Goal: Information Seeking & Learning: Check status

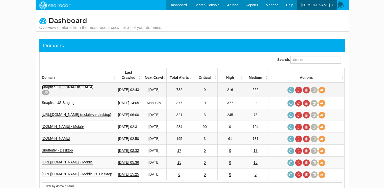
click at [57, 85] on link "Snapfish [GEOGRAPHIC_DATA]" at bounding box center [68, 87] width 52 height 4
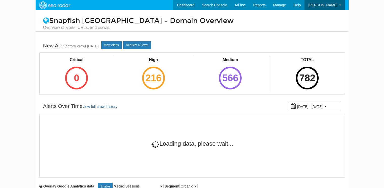
select select "500"
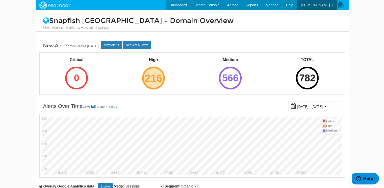
click at [160, 76] on div "216" at bounding box center [153, 77] width 23 height 23
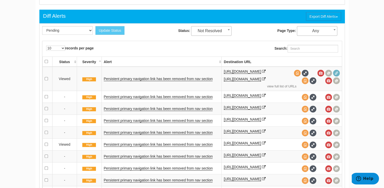
scroll to position [177, 0]
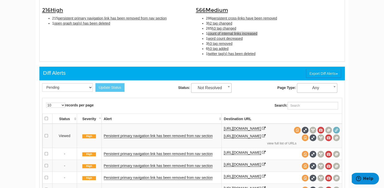
click at [235, 32] on span "count of internal links increased" at bounding box center [233, 33] width 50 height 4
type input "count of internal links increased"
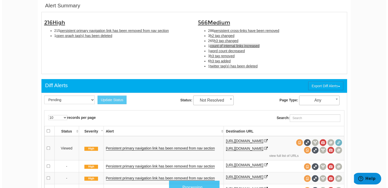
scroll to position [164, 0]
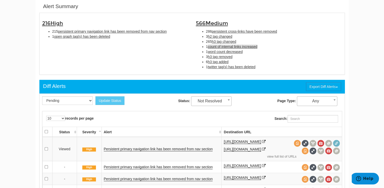
drag, startPoint x: 248, startPoint y: 49, endPoint x: 248, endPoint y: 45, distance: 3.1
click at [248, 49] on li "1 count of internal links increased" at bounding box center [274, 46] width 136 height 5
click at [248, 45] on span "count of internal links increased" at bounding box center [233, 46] width 50 height 4
type input "count of internal links increased"
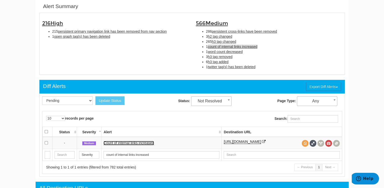
click at [139, 142] on link "Count of internal links increased" at bounding box center [129, 143] width 50 height 4
